Goal: Task Accomplishment & Management: Use online tool/utility

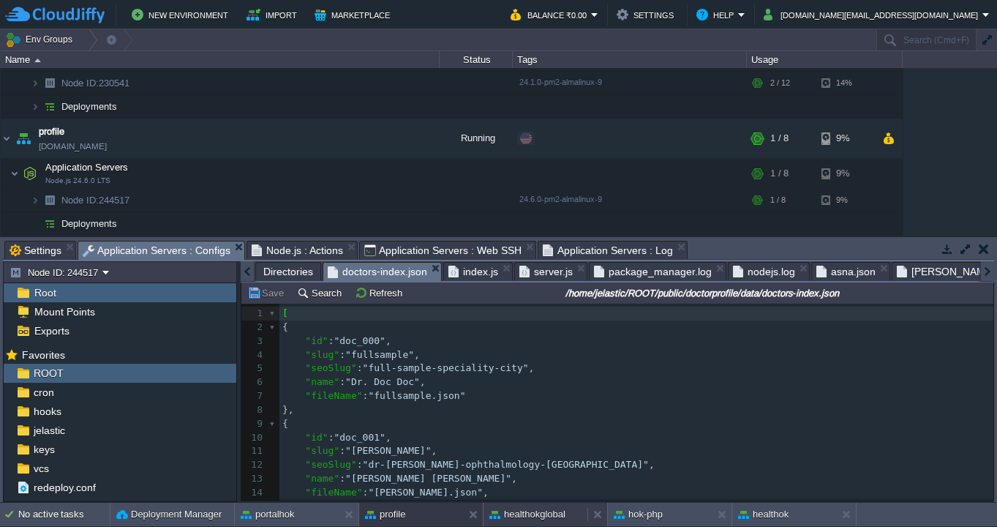
click at [532, 513] on button "healthokglobal" at bounding box center [527, 514] width 76 height 15
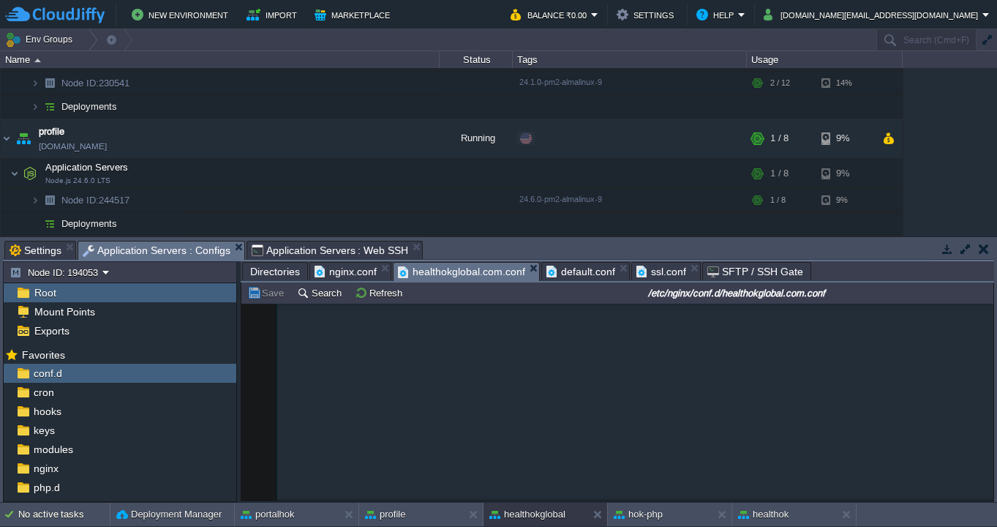
type textarea "location /doctorprofile/ { proxy_pass [URL][DOMAIN_NAME]; proxy_http_version 1.…"
drag, startPoint x: 312, startPoint y: 423, endPoint x: 252, endPoint y: 333, distance: 109.1
click at [569, 519] on div "healthokglobal" at bounding box center [535, 513] width 104 height 23
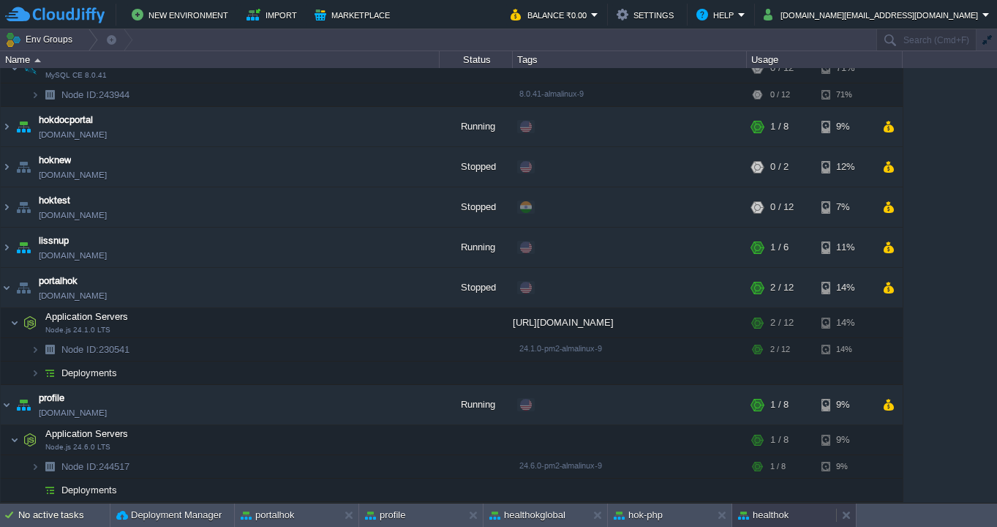
click at [797, 518] on div "healthok" at bounding box center [784, 514] width 104 height 23
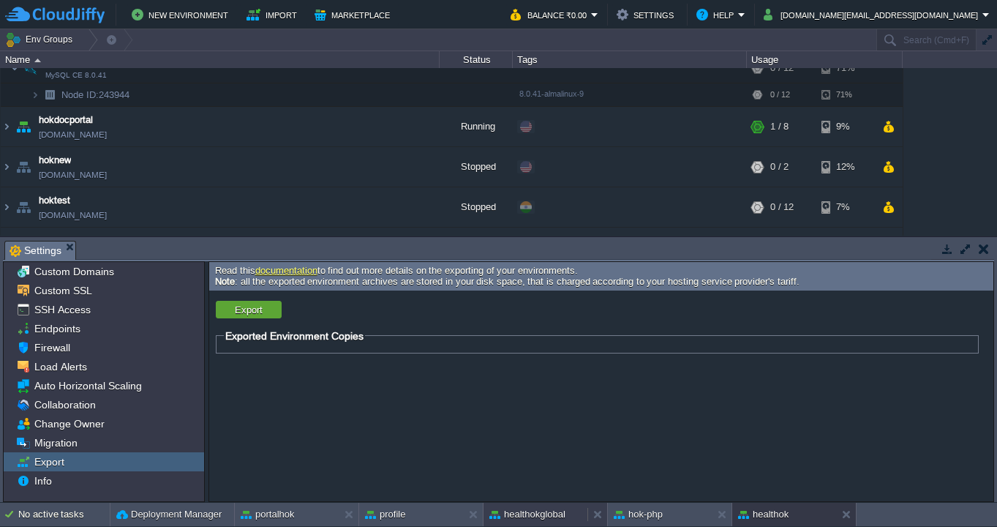
click at [539, 515] on button "healthokglobal" at bounding box center [527, 514] width 76 height 15
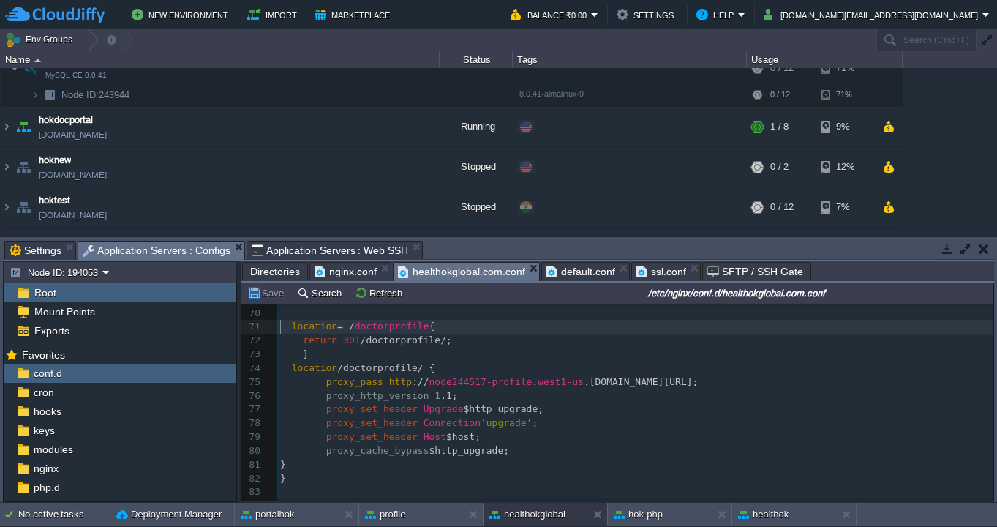
scroll to position [972, 0]
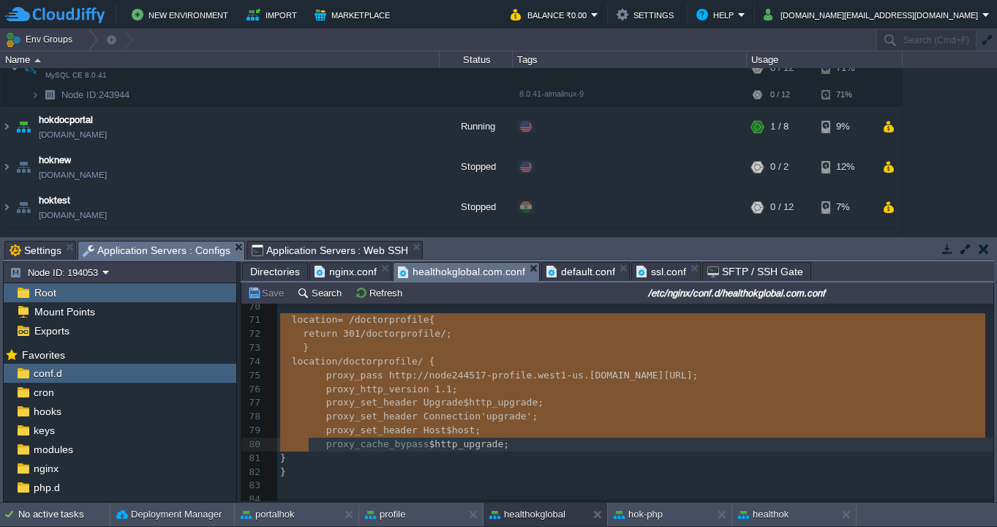
type textarea "location = /doctorprofile { return 301 /doctorprofile/; } location /doctorprofi…"
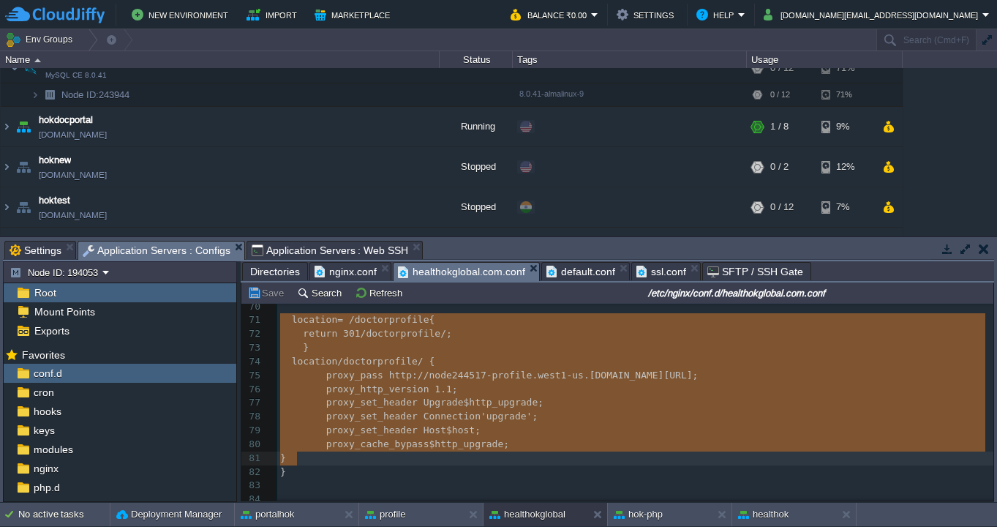
scroll to position [973, 0]
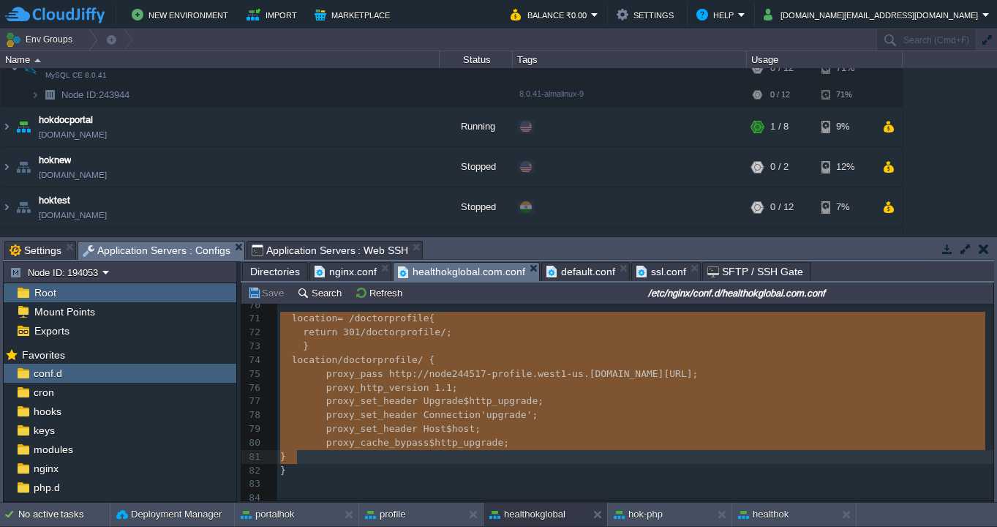
drag, startPoint x: 279, startPoint y: 326, endPoint x: 310, endPoint y: 453, distance: 130.2
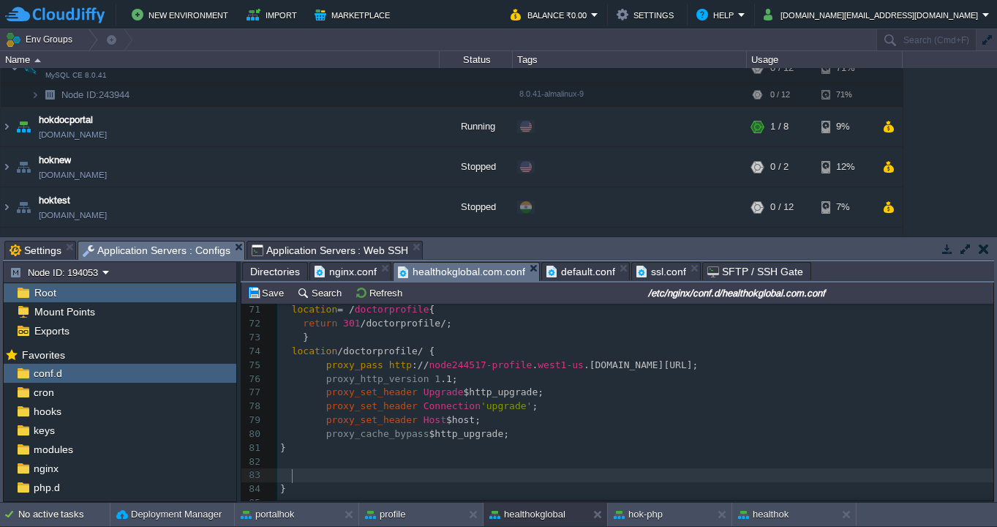
scroll to position [1102, 0]
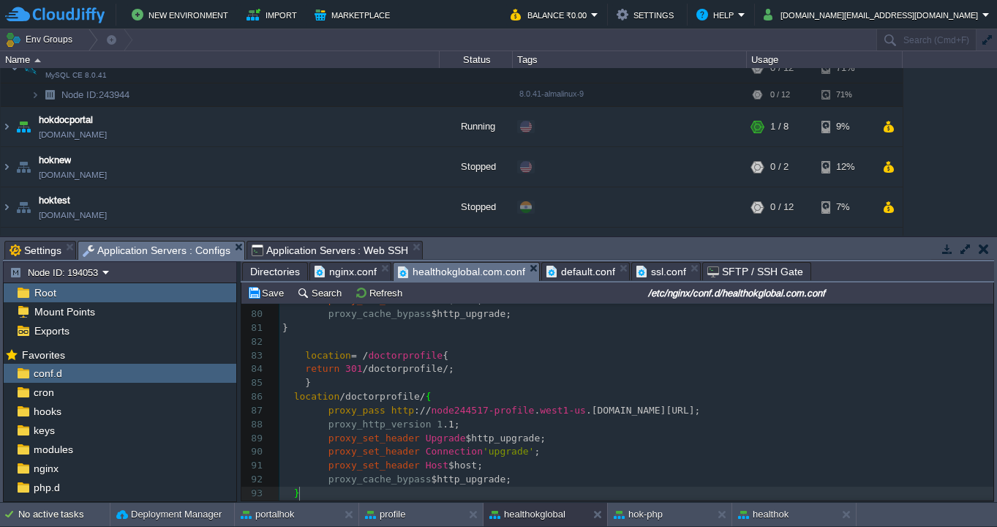
click at [448, 356] on div "xxxxxxxxxx [PHONE_NUMBER] 👇 Add this new location here 70 ​ 71 location = / doc…" at bounding box center [636, 383] width 714 height 483
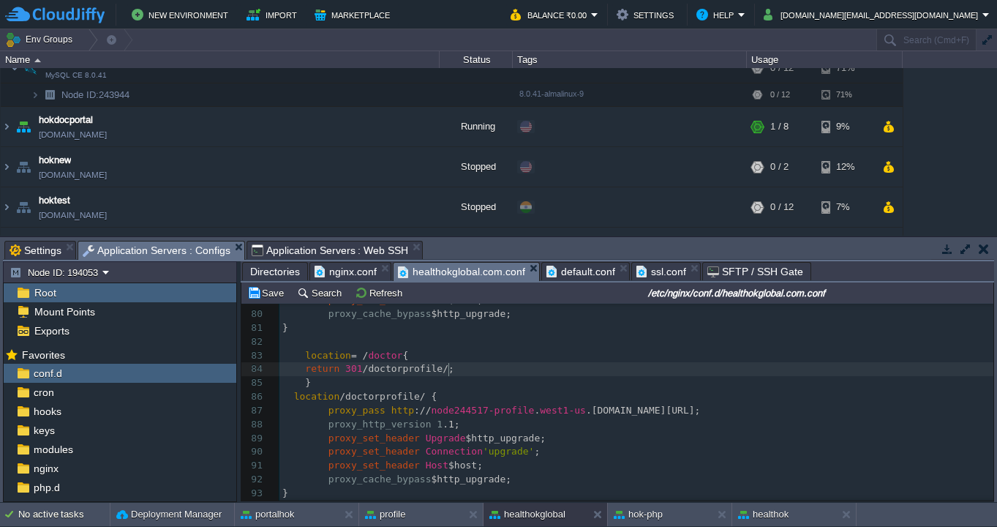
click at [450, 368] on div "xxxxxxxxxx [PHONE_NUMBER] 👇 Add this new location here 70 ​ 71 location = / doc…" at bounding box center [636, 383] width 714 height 483
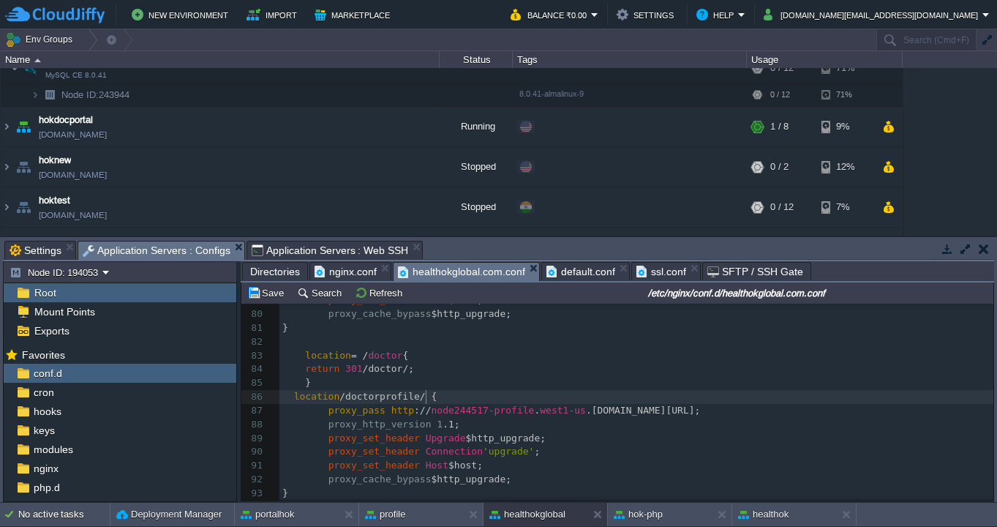
click at [425, 395] on div "xxxxxxxxxx [PHONE_NUMBER] 👇 Add this new location here 70 ​ 71 location = / doc…" at bounding box center [636, 383] width 714 height 483
click at [271, 295] on button "Save" at bounding box center [267, 292] width 41 height 13
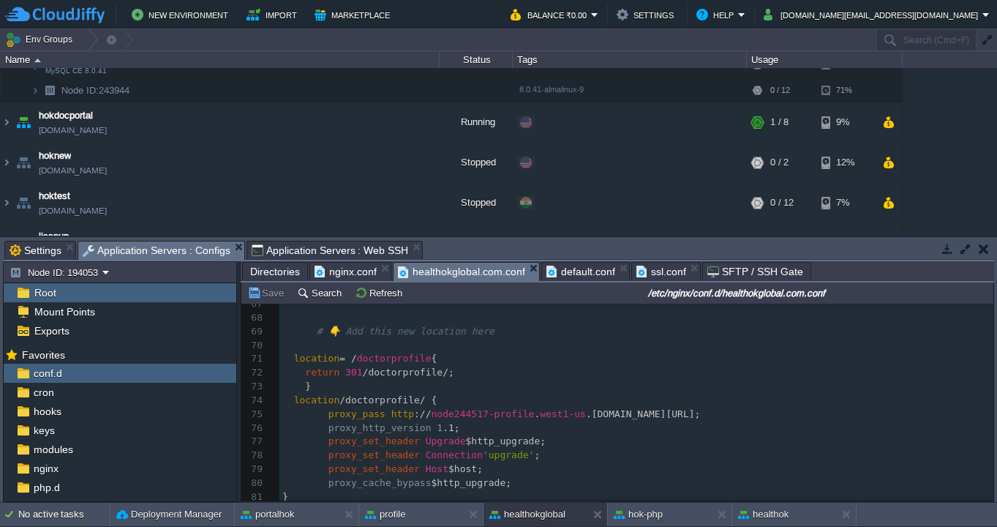
scroll to position [930, 0]
click at [367, 285] on td "Refresh" at bounding box center [381, 293] width 56 height 18
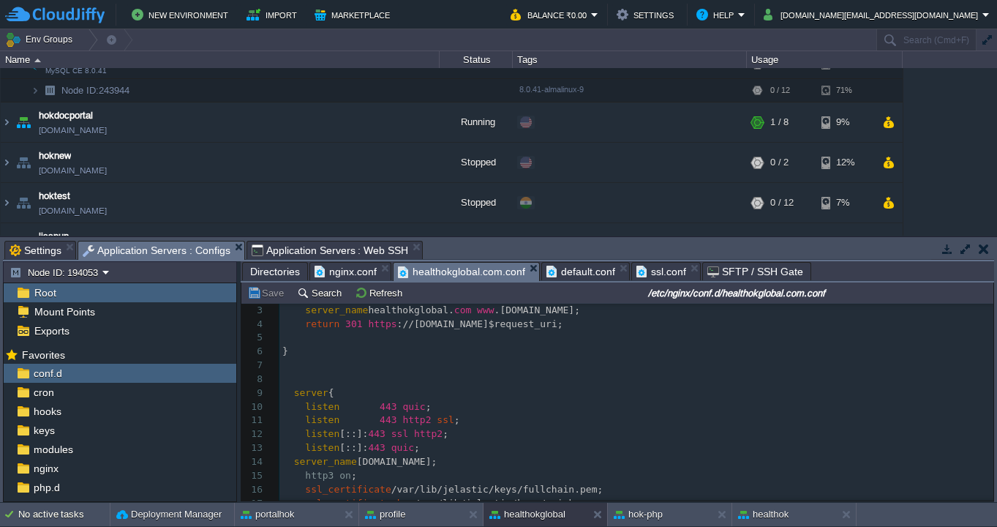
scroll to position [0, 0]
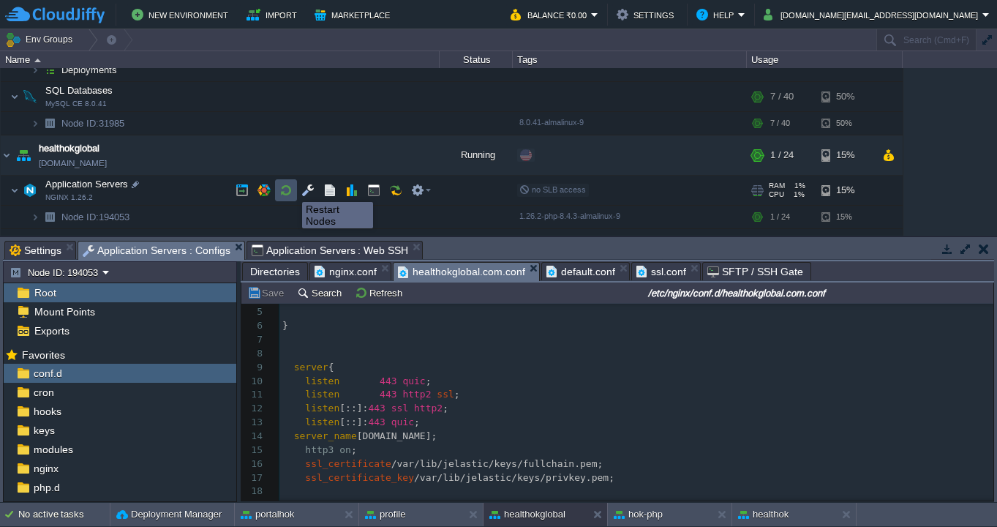
click at [282, 189] on button "button" at bounding box center [285, 190] width 13 height 13
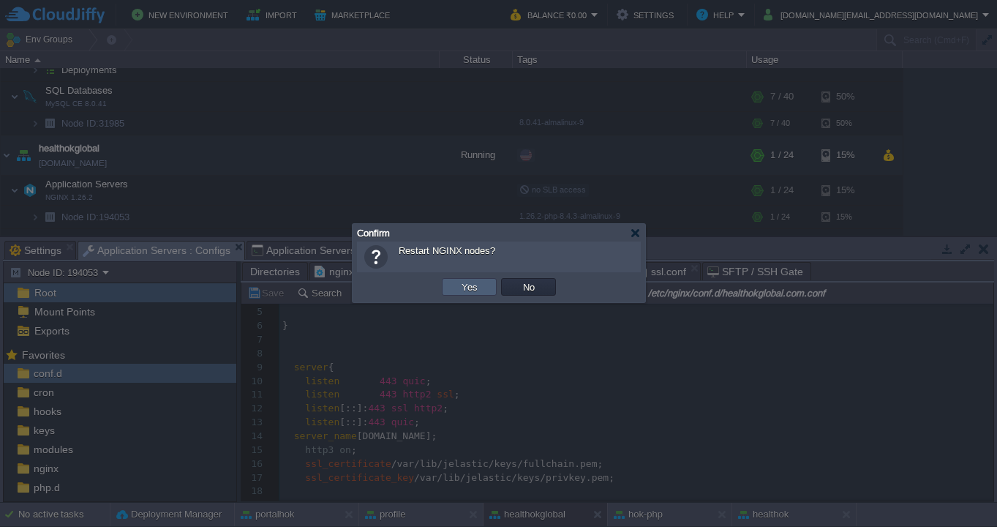
click at [470, 294] on td "Yes" at bounding box center [469, 287] width 55 height 18
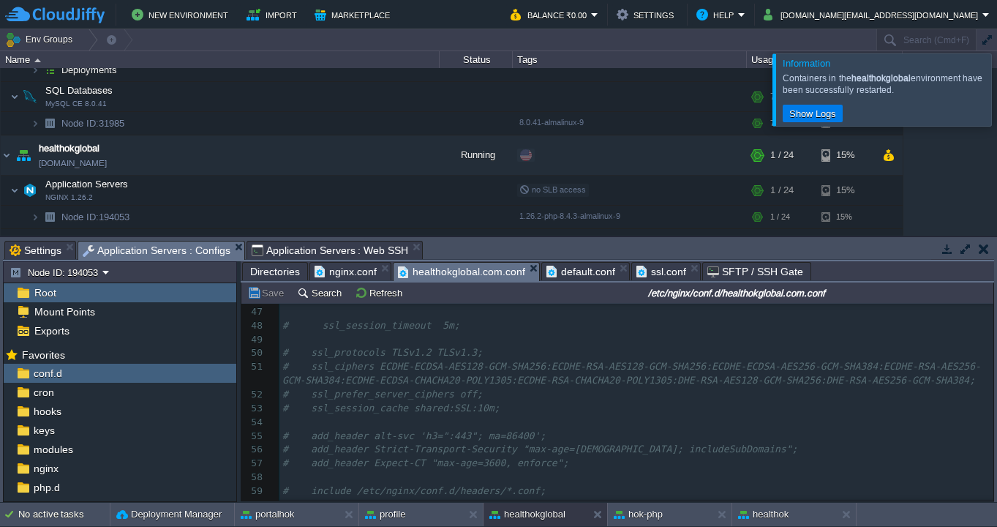
scroll to position [742, 0]
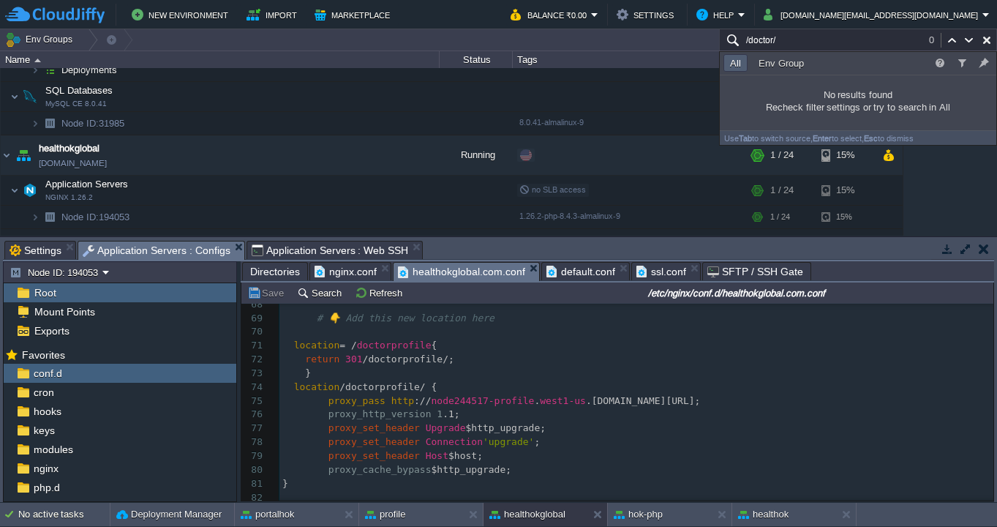
type input "/doctor/"
click at [511, 322] on pre "# 👇 Add this new location here" at bounding box center [636, 319] width 714 height 14
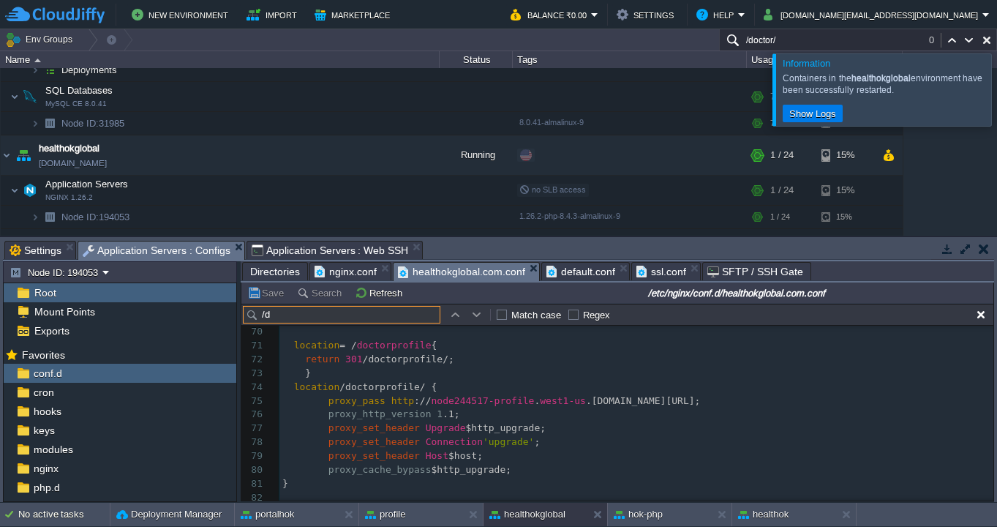
scroll to position [0, 0]
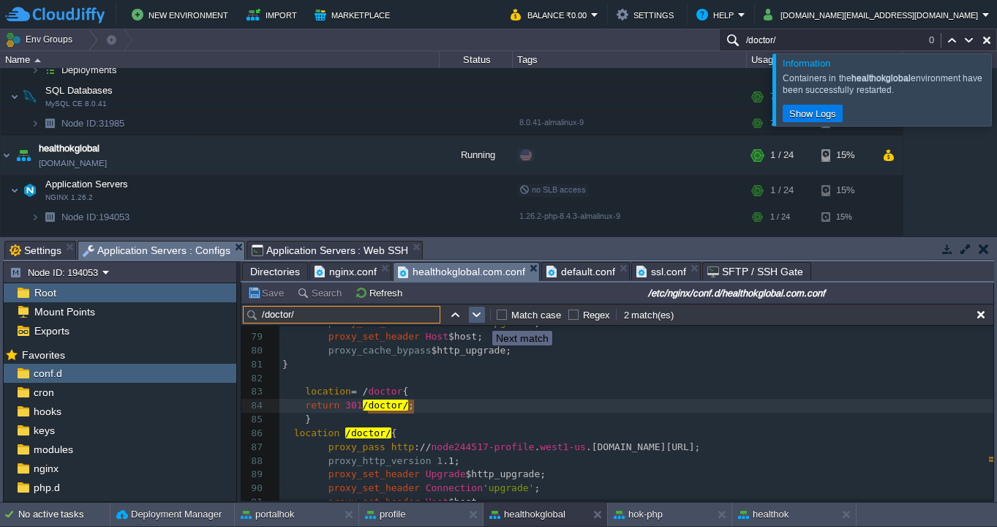
type input "/doctor/"
click at [481, 317] on button "button" at bounding box center [476, 314] width 13 height 13
type textarea "/doctor/"
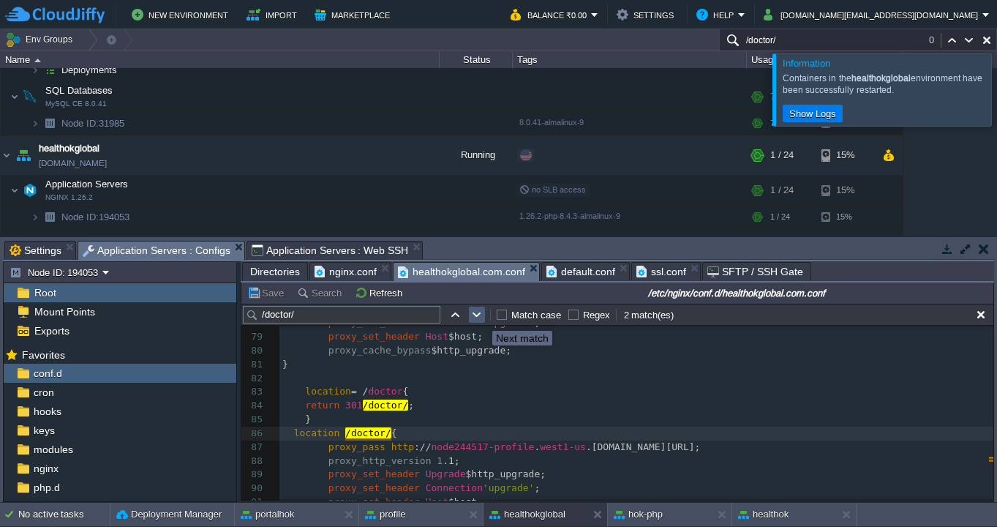
click at [481, 317] on button "button" at bounding box center [476, 314] width 13 height 13
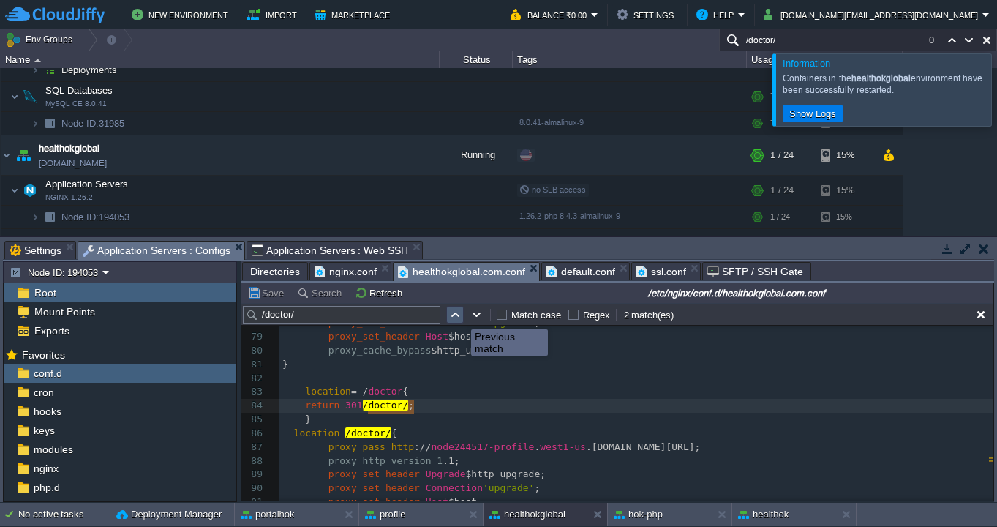
click at [456, 315] on button "button" at bounding box center [454, 314] width 13 height 13
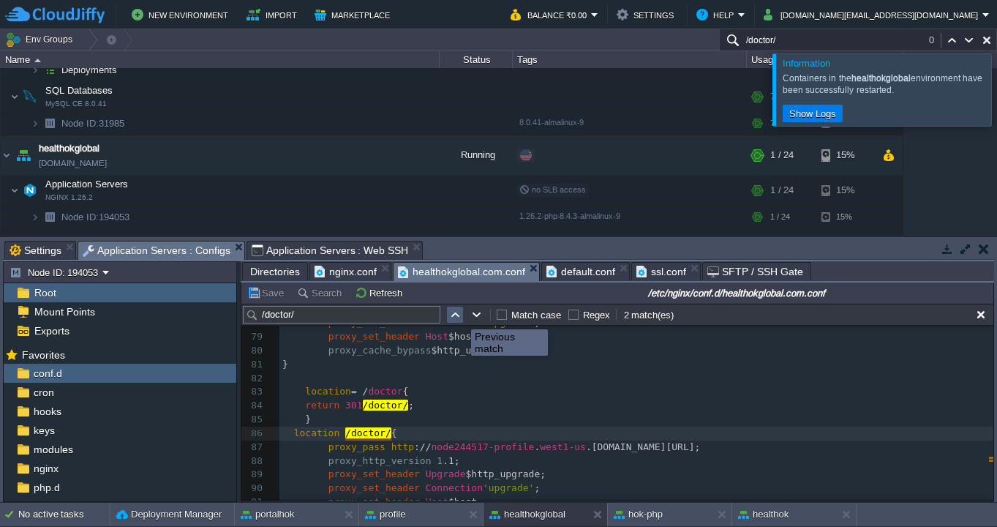
click at [456, 315] on button "button" at bounding box center [454, 314] width 13 height 13
click at [573, 279] on span "default.conf" at bounding box center [580, 272] width 69 height 18
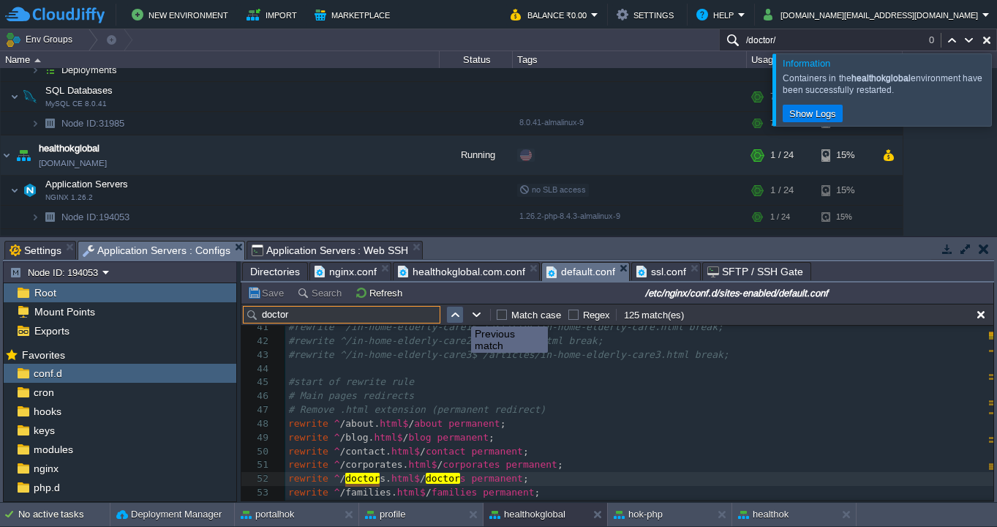
type input "doctor"
click at [459, 313] on button "button" at bounding box center [454, 314] width 13 height 13
type textarea "doctor"
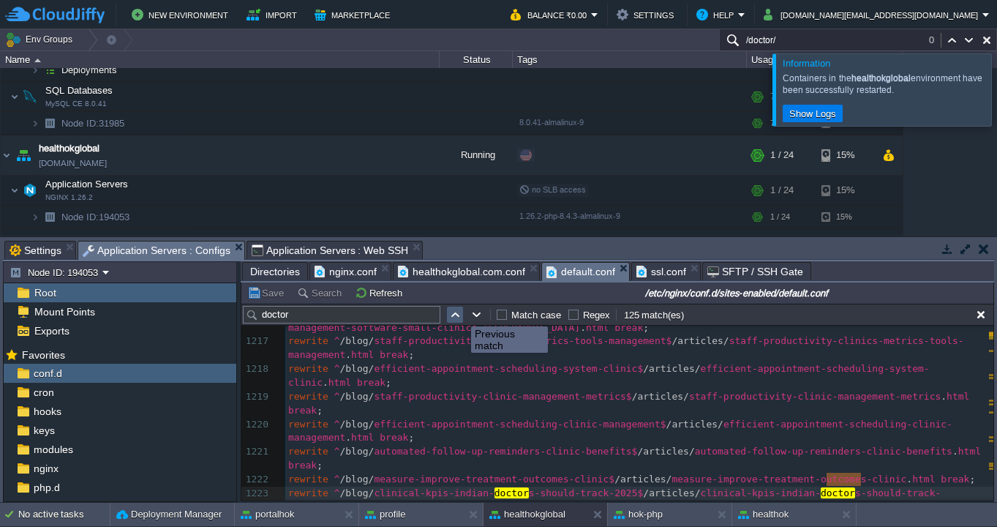
click at [459, 313] on button "button" at bounding box center [454, 314] width 13 height 13
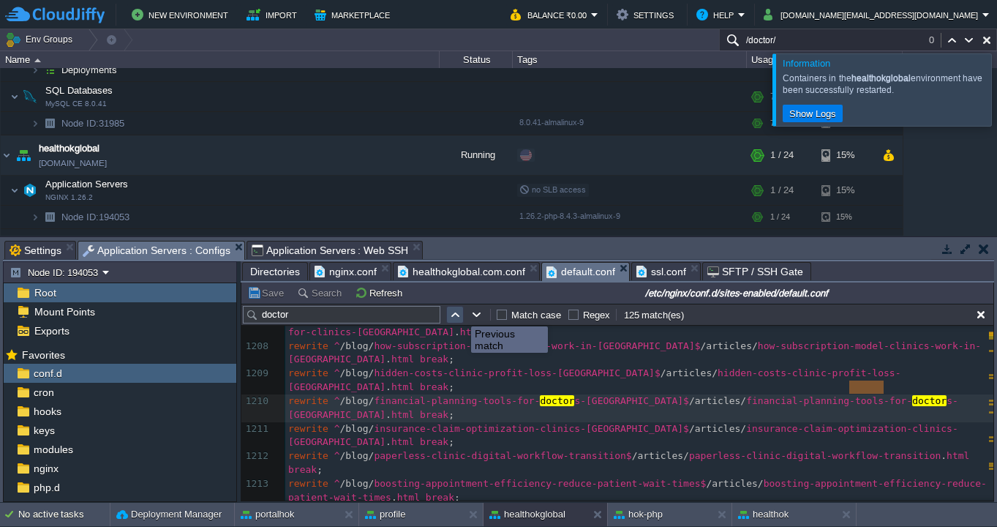
click at [459, 313] on button "button" at bounding box center [454, 314] width 13 height 13
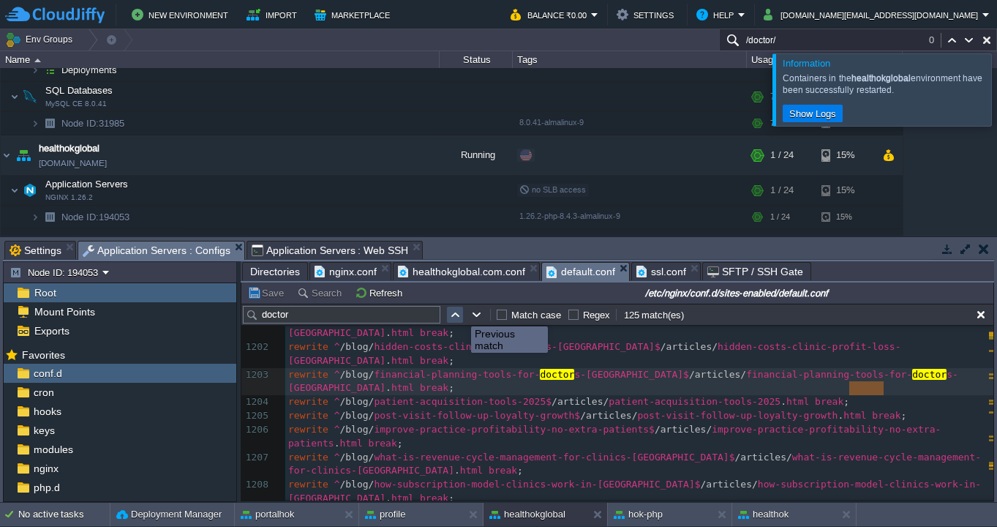
click at [459, 313] on button "button" at bounding box center [454, 314] width 13 height 13
click at [475, 314] on button "button" at bounding box center [476, 314] width 13 height 13
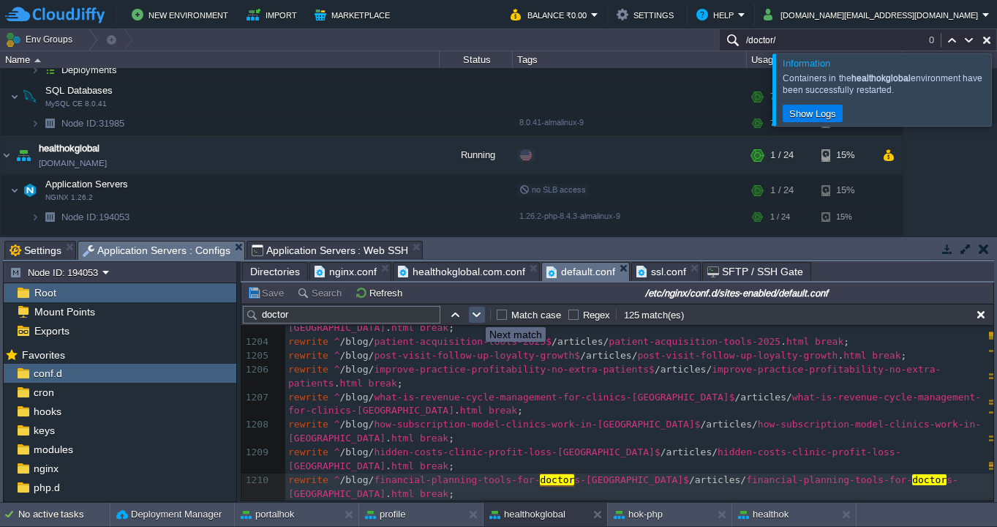
click at [475, 314] on button "button" at bounding box center [476, 314] width 13 height 13
click at [481, 314] on button "button" at bounding box center [476, 314] width 13 height 13
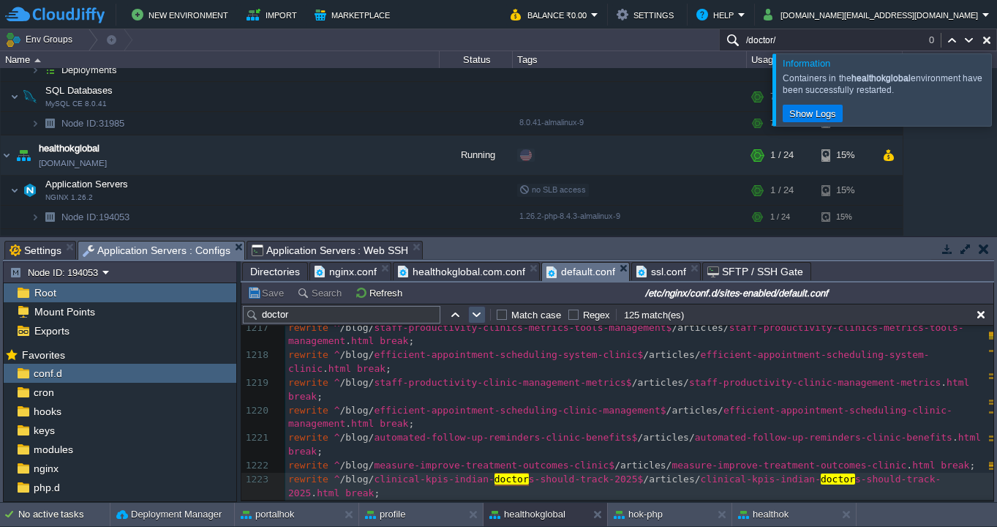
click at [481, 314] on button "button" at bounding box center [476, 314] width 13 height 13
click at [479, 314] on button "button" at bounding box center [476, 314] width 13 height 13
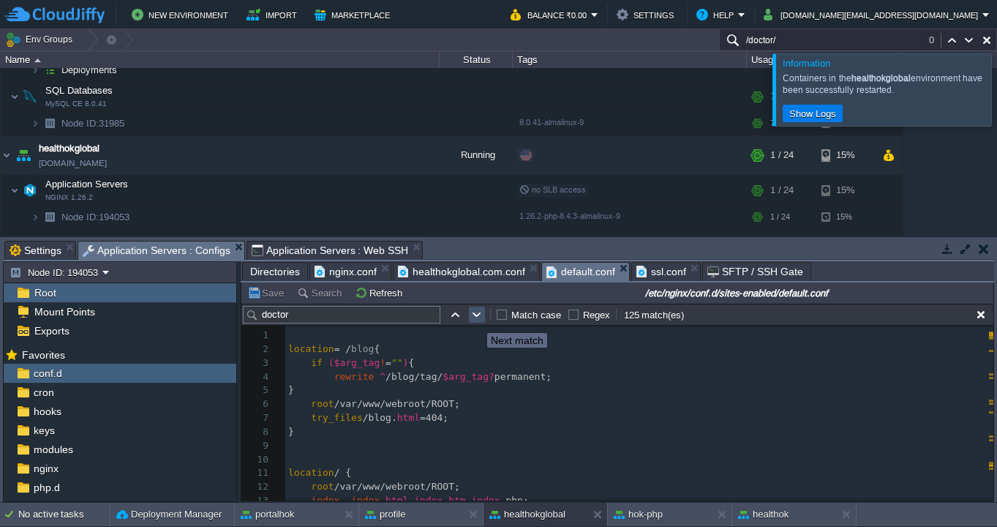
click at [476, 320] on button "button" at bounding box center [476, 314] width 13 height 13
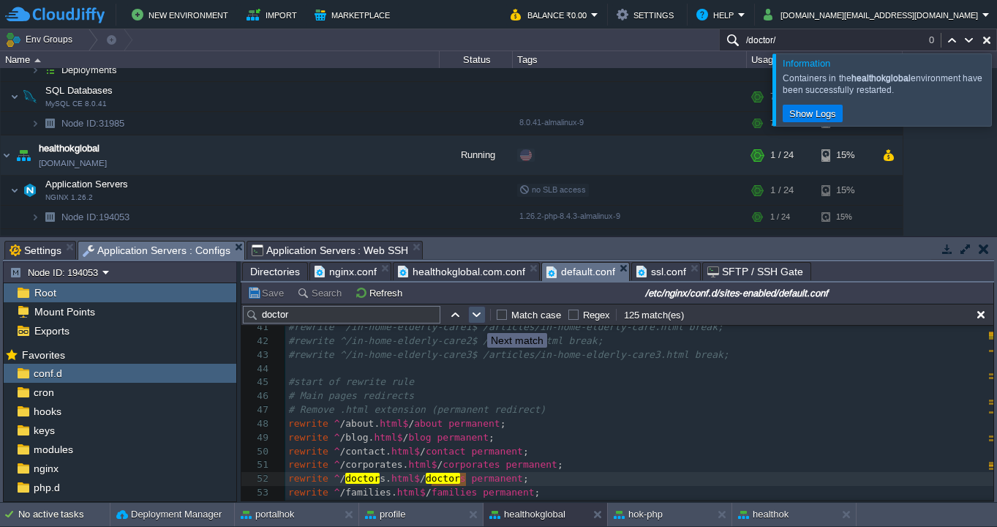
click at [476, 320] on button "button" at bounding box center [476, 314] width 13 height 13
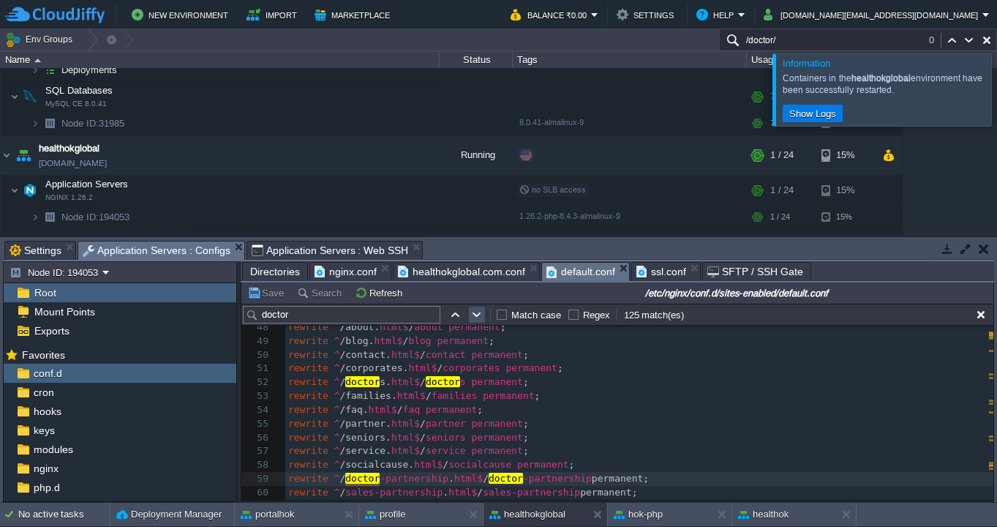
click at [476, 320] on button "button" at bounding box center [476, 314] width 13 height 13
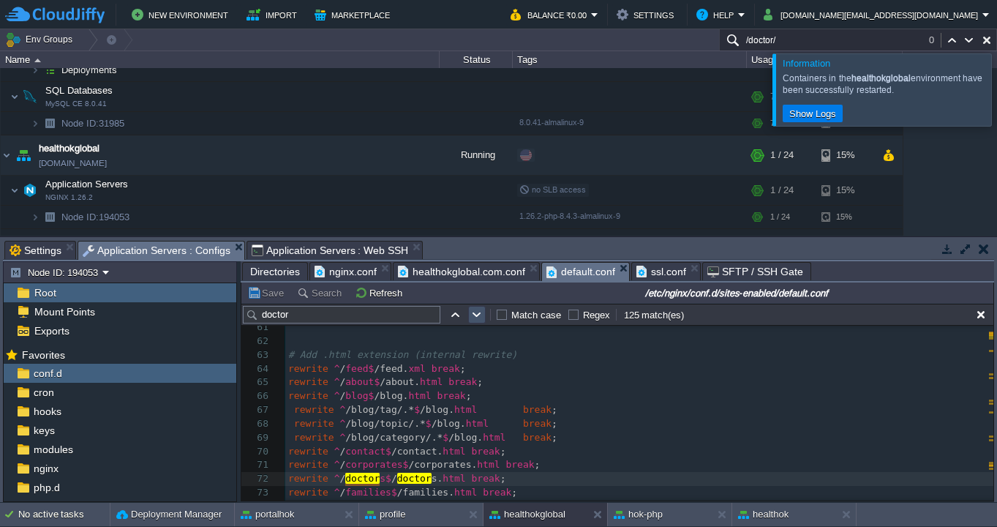
click at [476, 320] on button "button" at bounding box center [476, 314] width 13 height 13
click at [480, 311] on button "button" at bounding box center [476, 314] width 13 height 13
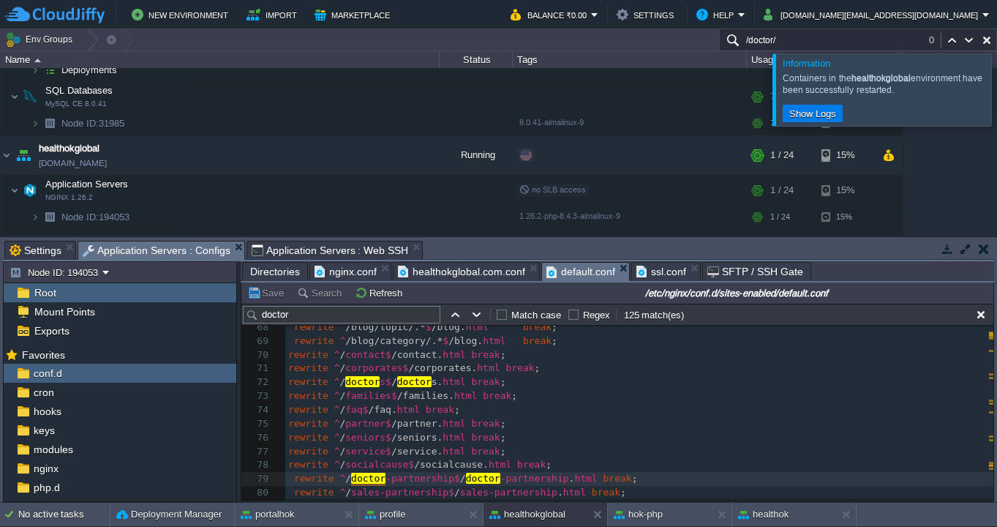
click at [667, 268] on span "ssl.conf" at bounding box center [661, 272] width 50 height 18
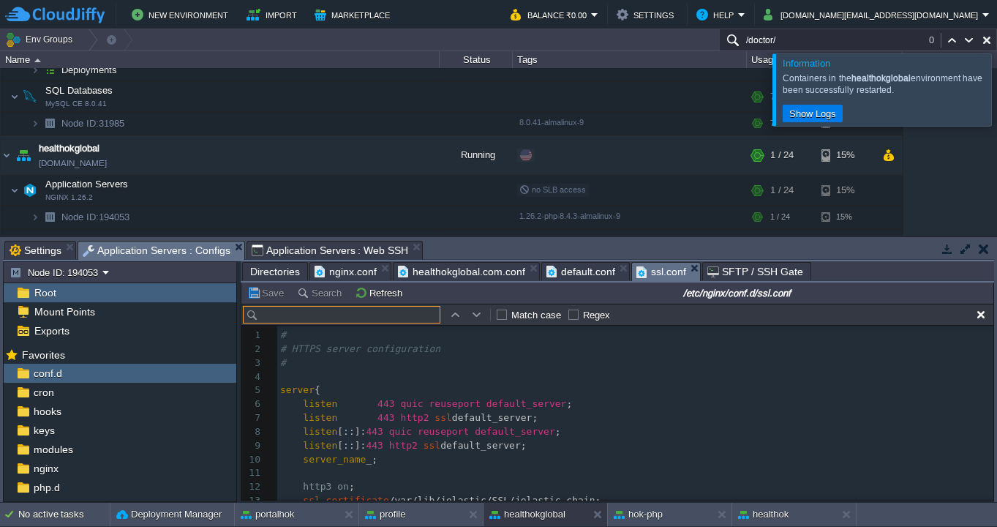
scroll to position [253, 0]
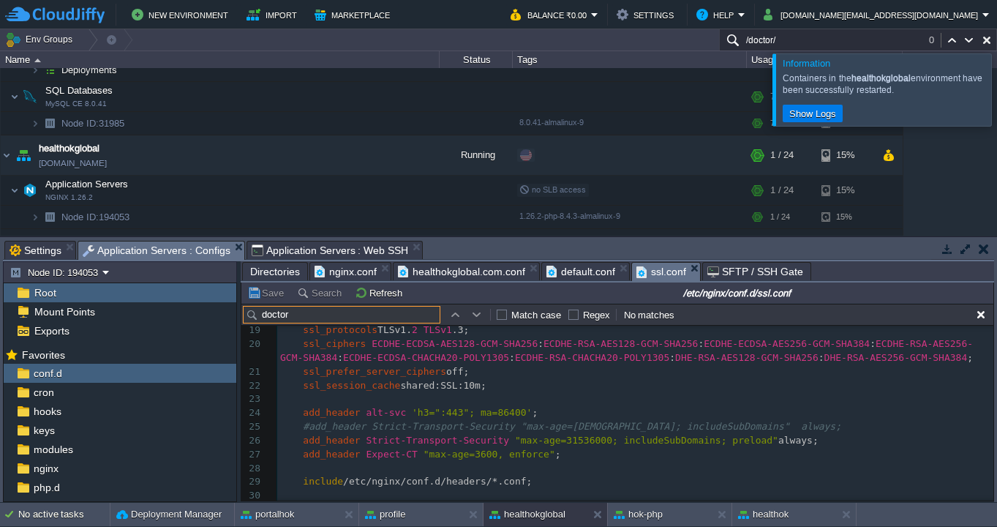
type input "doctor"
click at [476, 312] on button "button" at bounding box center [476, 314] width 13 height 13
click at [459, 315] on button "button" at bounding box center [454, 314] width 13 height 13
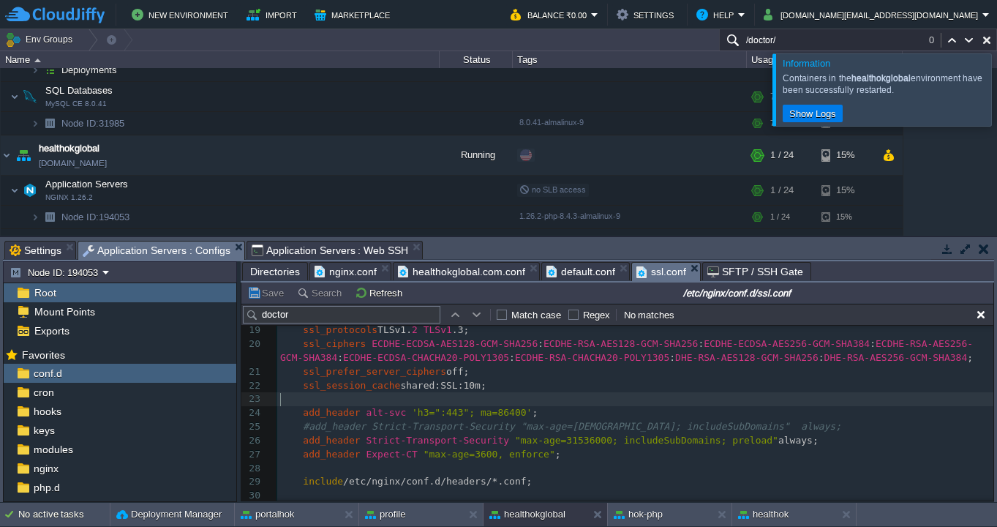
click at [505, 403] on pre "​" at bounding box center [635, 399] width 716 height 14
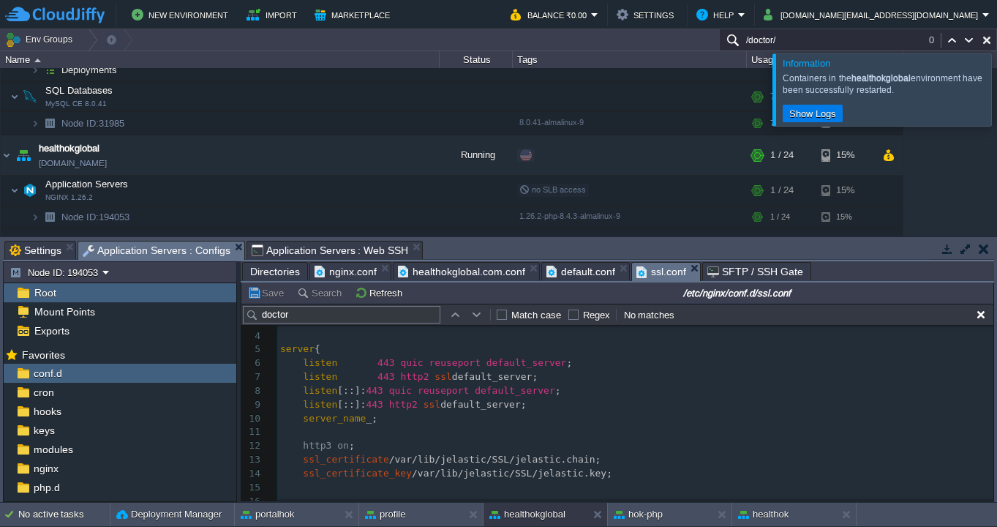
scroll to position [0, 0]
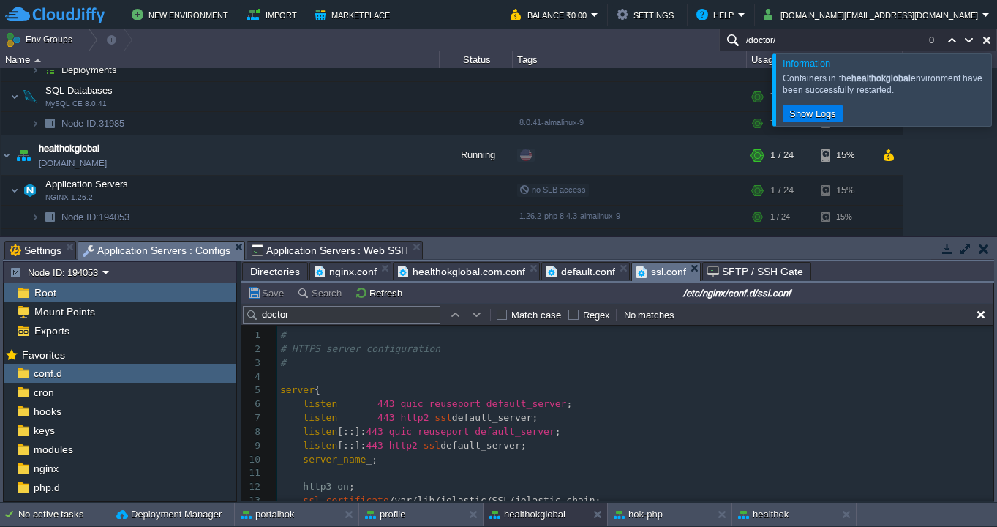
click at [566, 273] on span "default.conf" at bounding box center [580, 272] width 69 height 18
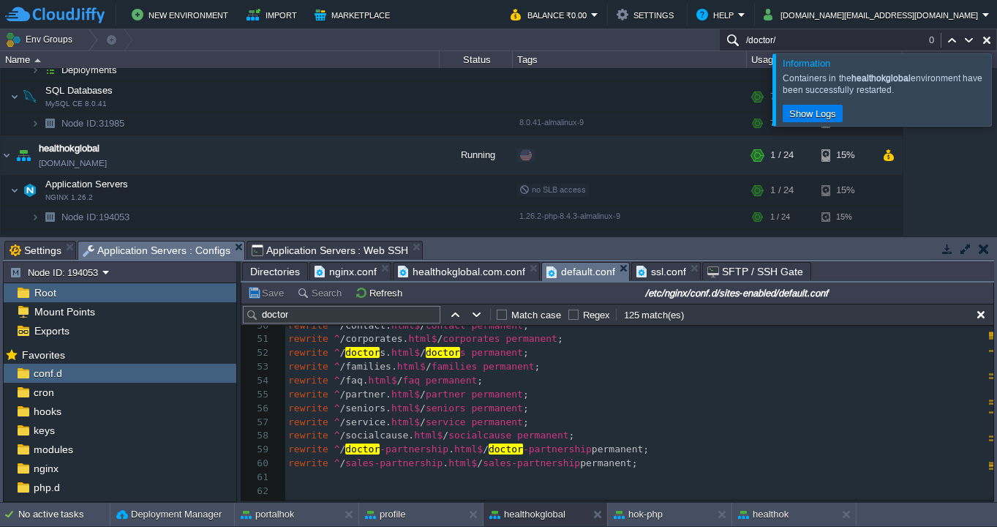
scroll to position [681, 0]
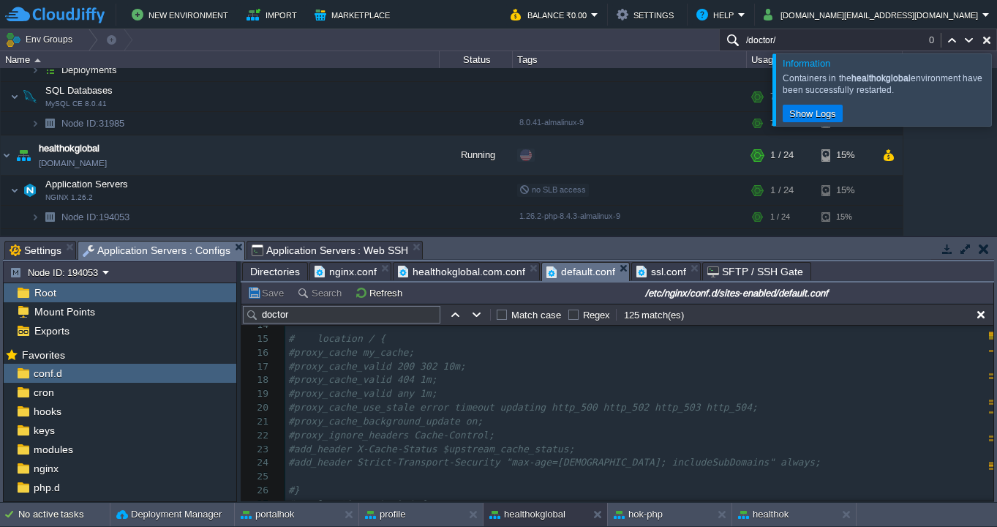
click at [318, 249] on span "Application Servers : Web SSH" at bounding box center [330, 250] width 157 height 18
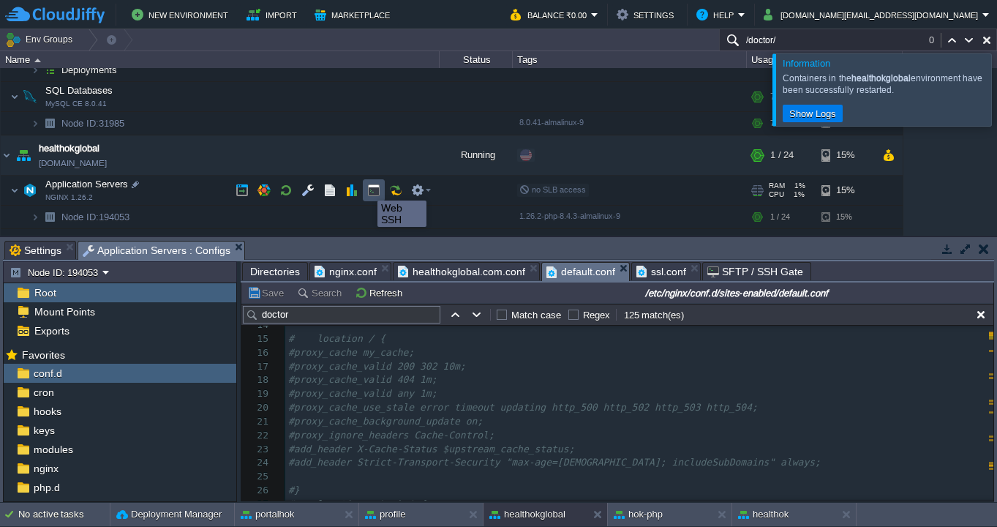
click at [380, 188] on button "button" at bounding box center [373, 190] width 13 height 13
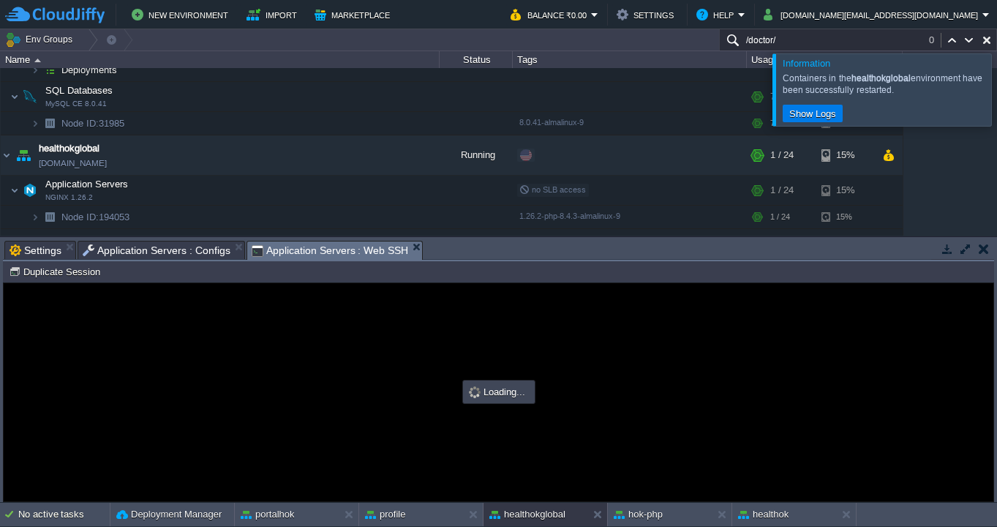
type input "#000000"
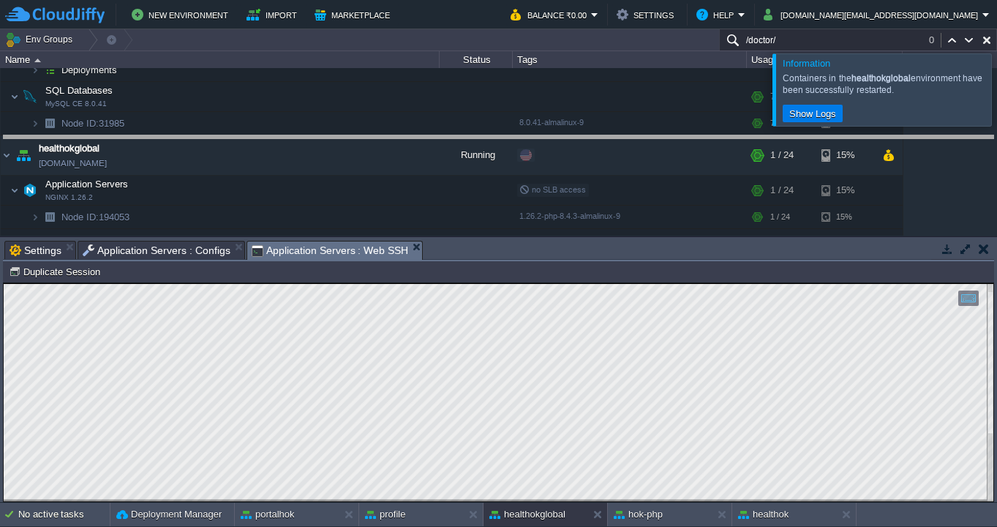
drag, startPoint x: 564, startPoint y: 244, endPoint x: 558, endPoint y: 138, distance: 106.9
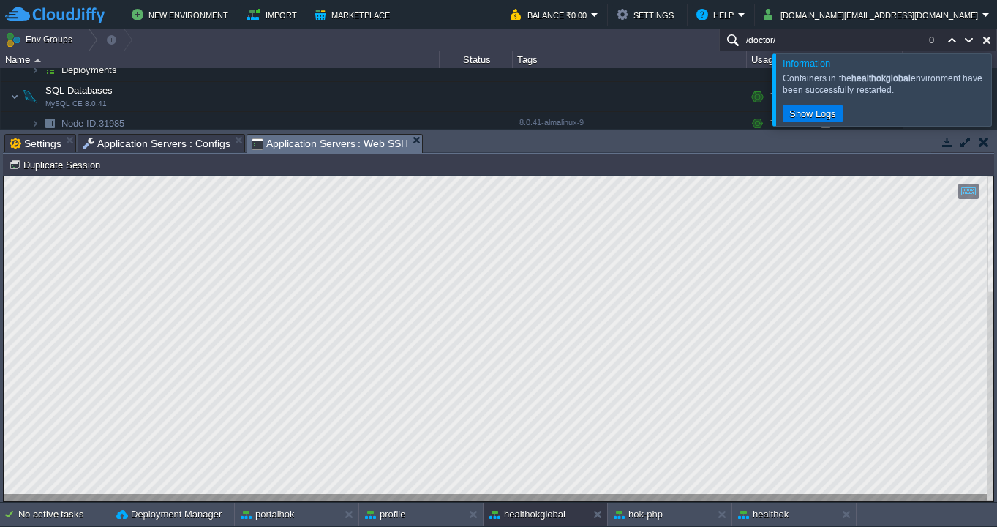
click at [979, 192] on div at bounding box center [499, 338] width 990 height 325
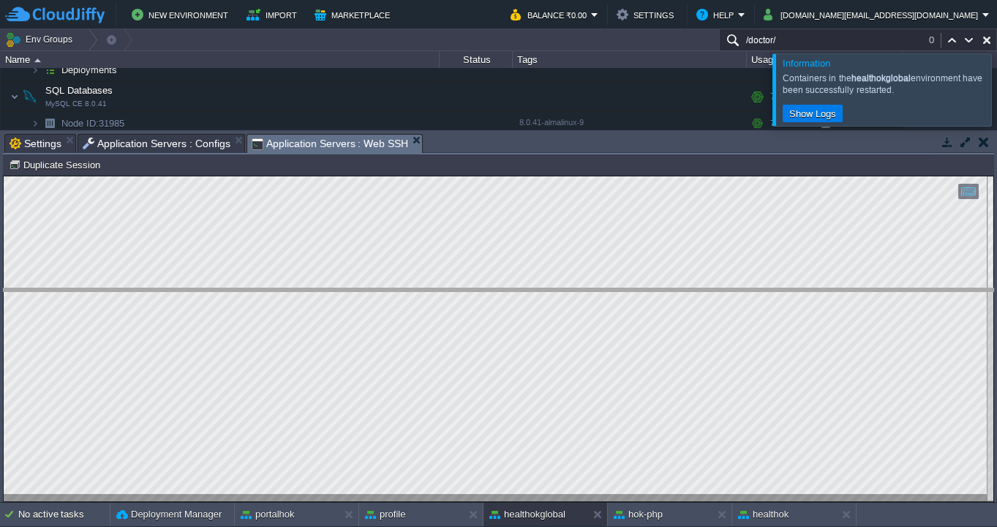
drag, startPoint x: 488, startPoint y: 144, endPoint x: 511, endPoint y: 298, distance: 156.0
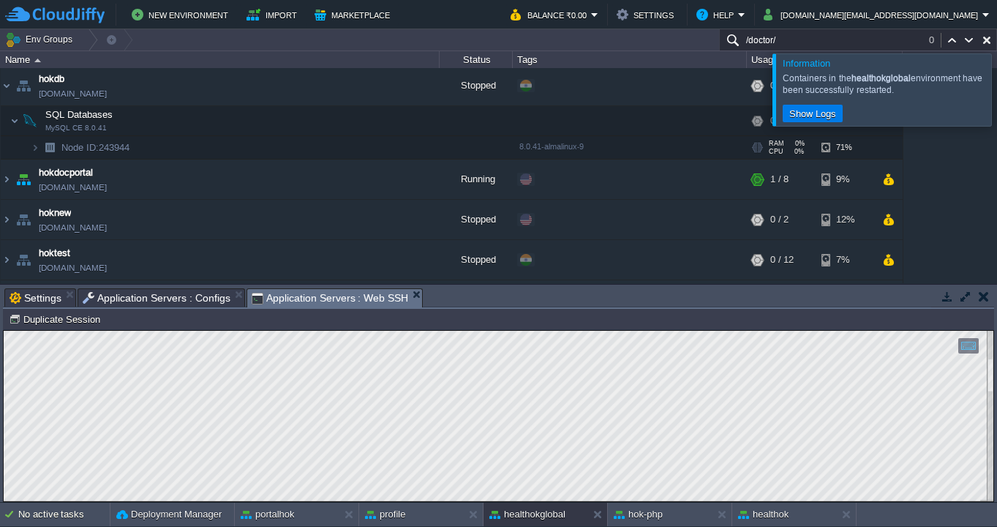
scroll to position [636, 0]
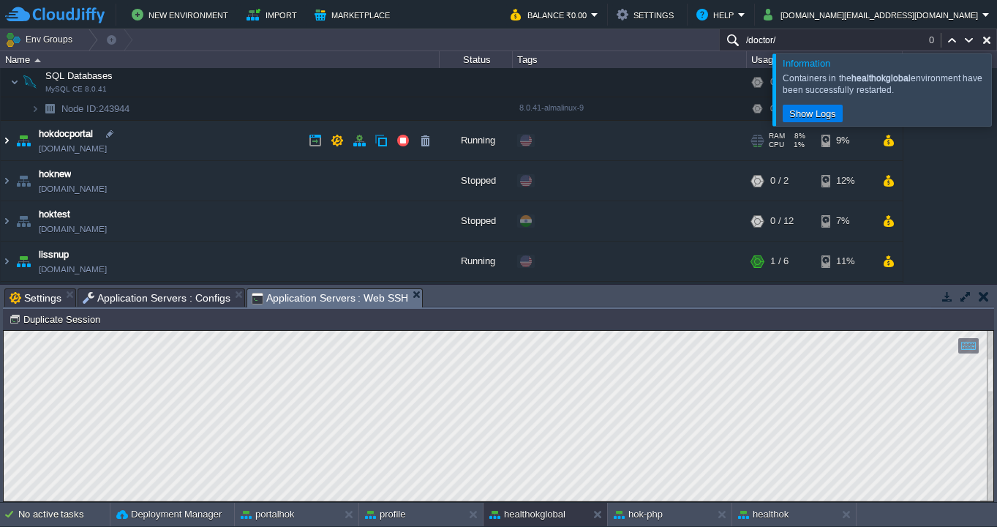
click at [7, 139] on img at bounding box center [7, 140] width 12 height 39
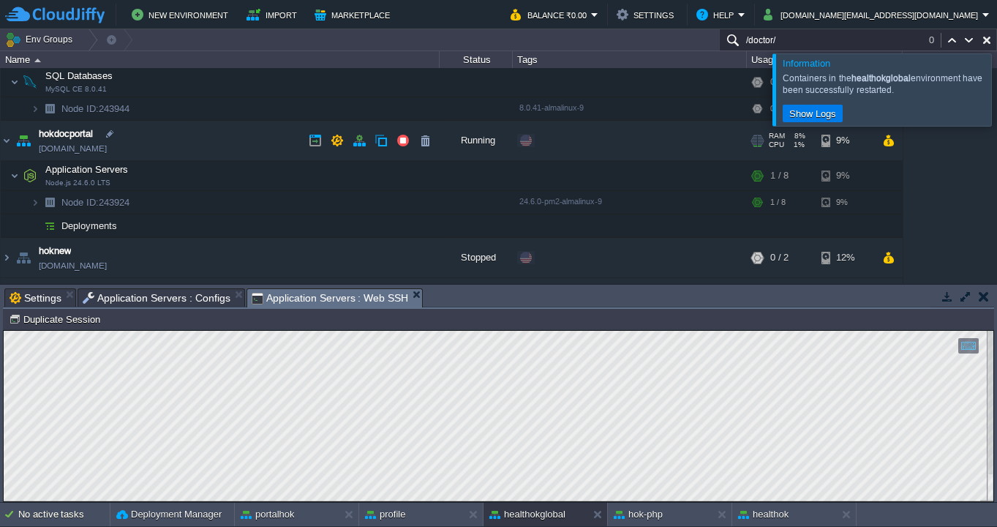
click at [174, 150] on td "hokdocportal [DOMAIN_NAME]" at bounding box center [220, 141] width 439 height 40
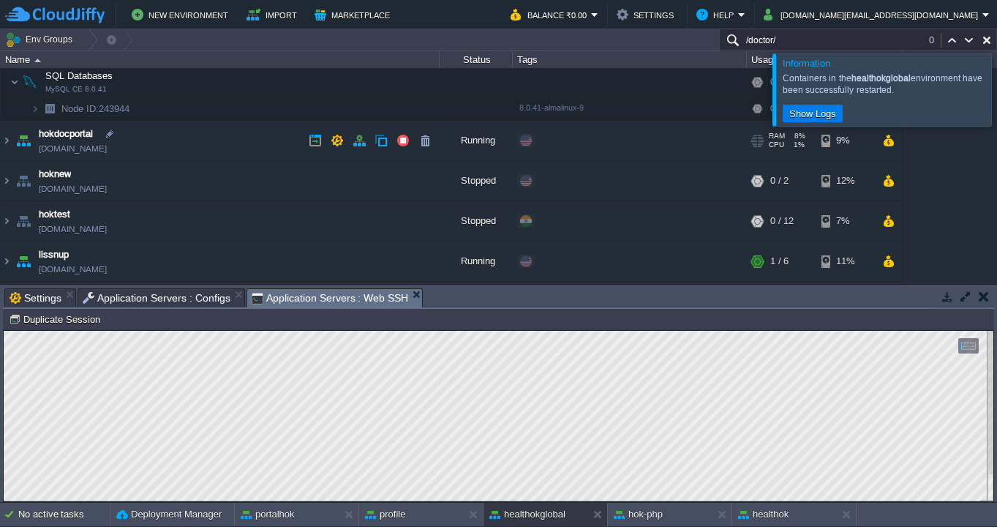
copy td "[DOMAIN_NAME]"
click at [209, 148] on td "hokdocportal [DOMAIN_NAME]" at bounding box center [220, 141] width 439 height 40
